Goal: Task Accomplishment & Management: Use online tool/utility

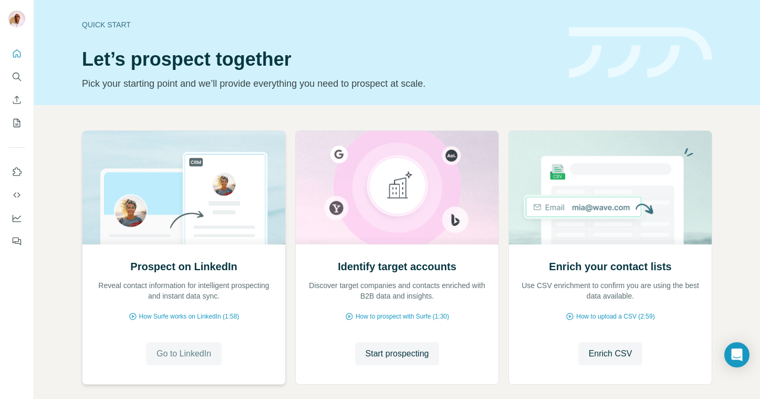
click at [199, 349] on span "Go to LinkedIn" at bounding box center [184, 353] width 55 height 13
